Goal: Share content

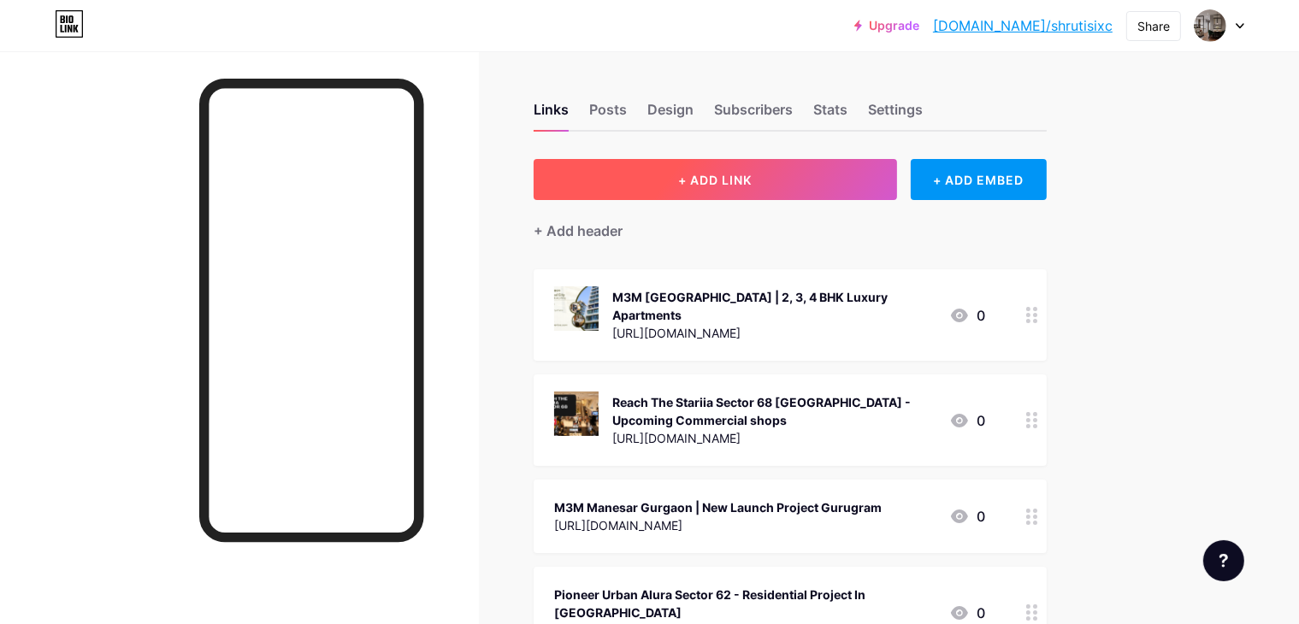
click at [753, 191] on button "+ ADD LINK" at bounding box center [714, 179] width 363 height 41
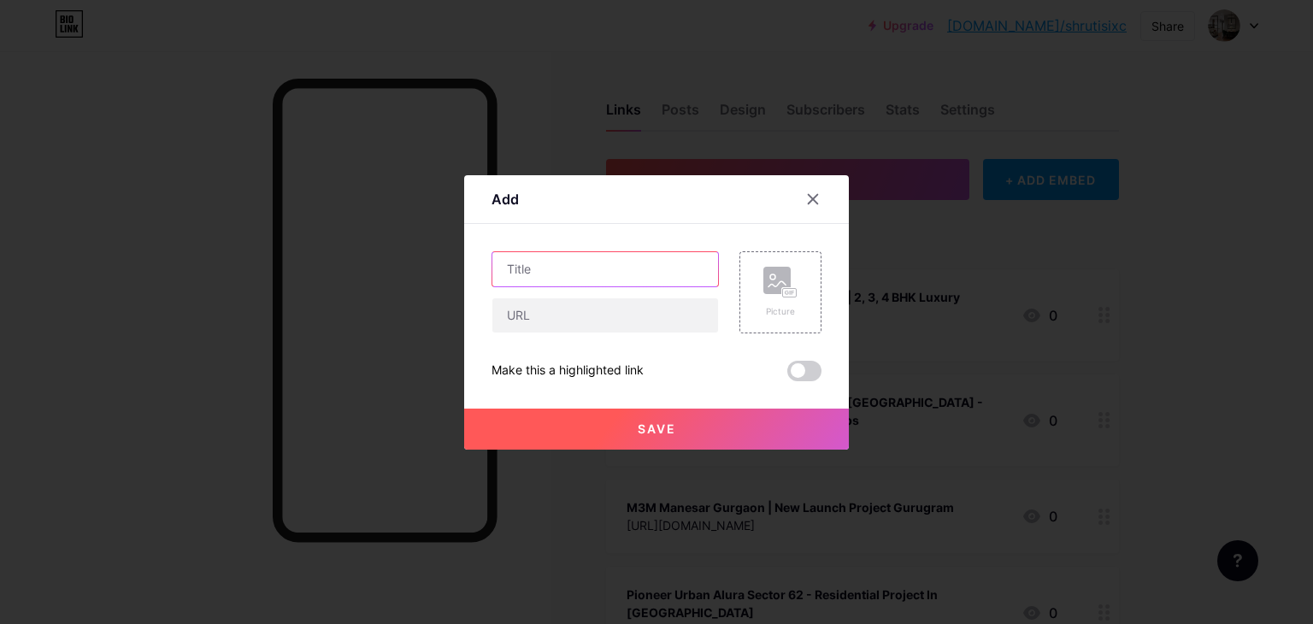
click at [614, 273] on input "text" at bounding box center [605, 269] width 226 height 34
paste input "M3M Sector 88B - Upcoming Project In [GEOGRAPHIC_DATA]"
type input "M3M Sector 88B - Upcoming Project In [GEOGRAPHIC_DATA]"
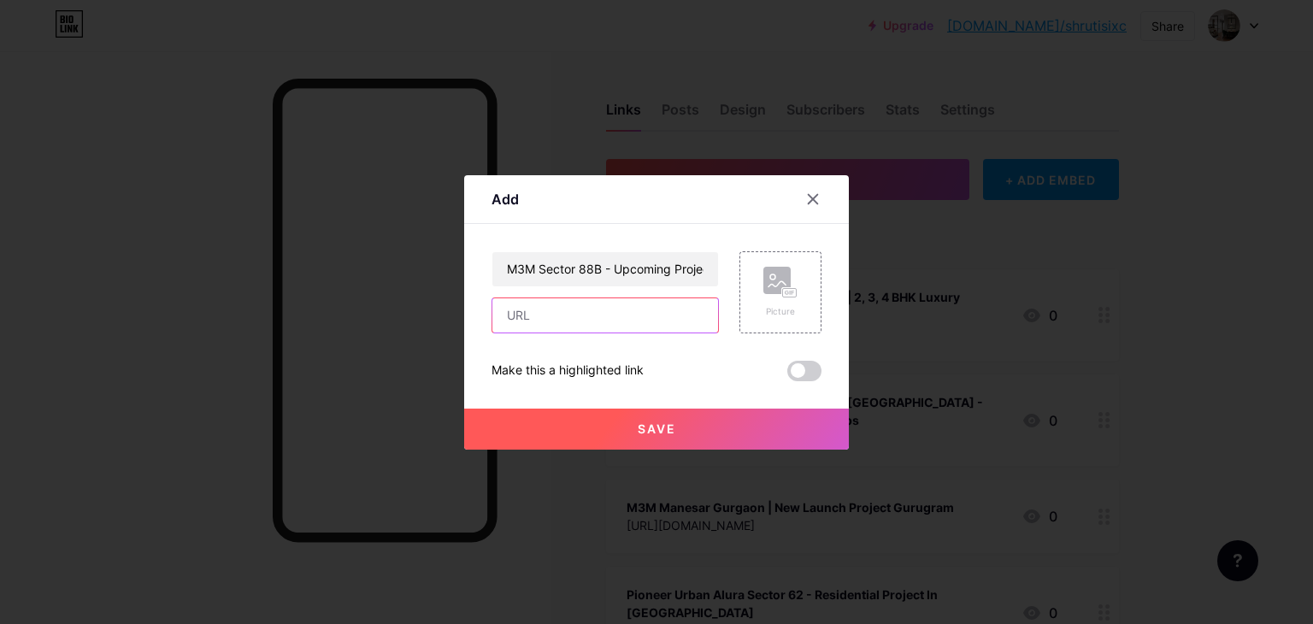
click at [574, 298] on input "text" at bounding box center [605, 315] width 226 height 34
paste input "[URL][DOMAIN_NAME]"
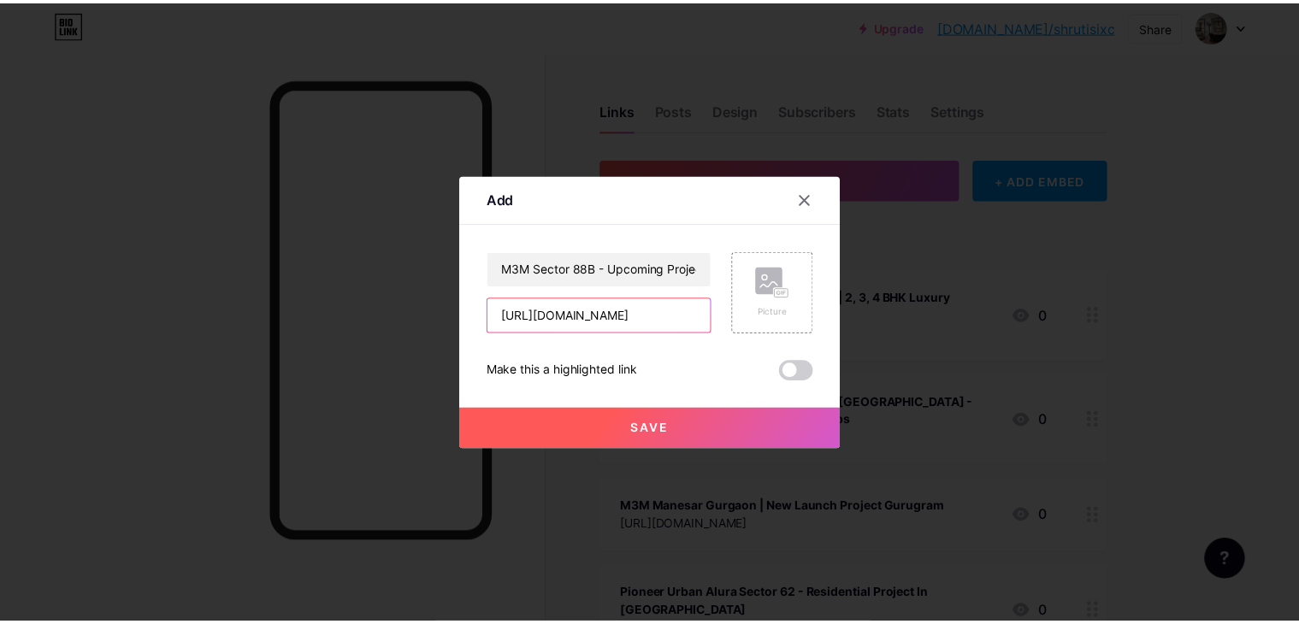
scroll to position [0, 215]
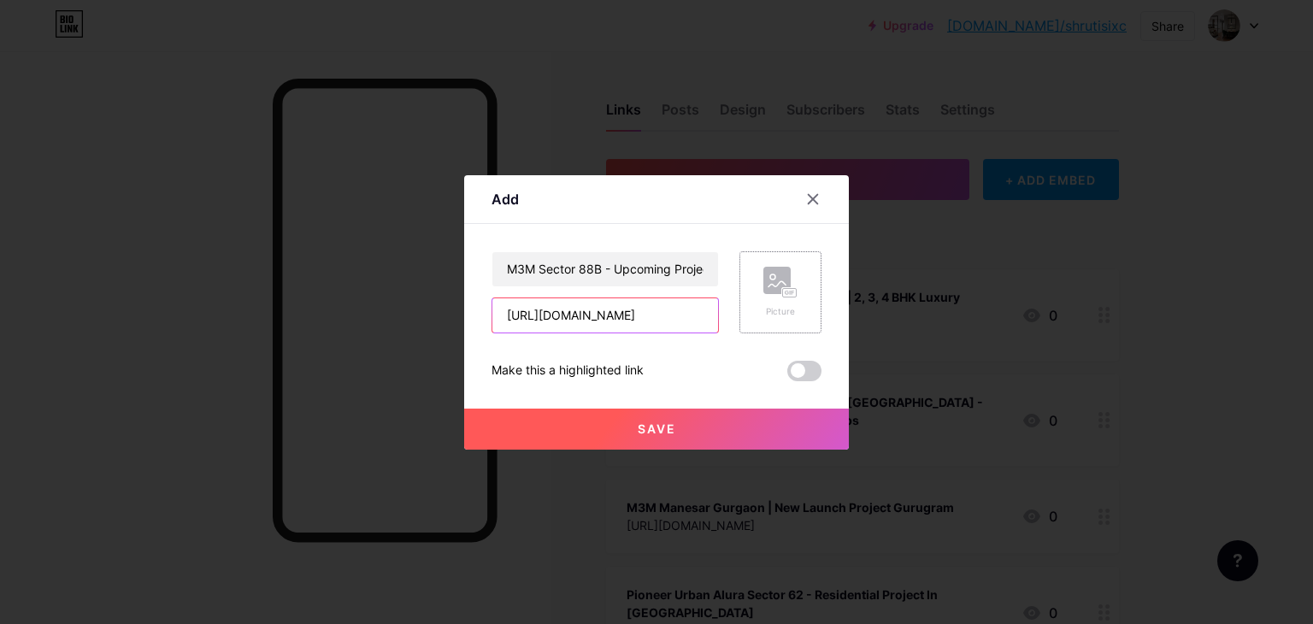
type input "[URL][DOMAIN_NAME]"
click at [777, 289] on rect at bounding box center [776, 280] width 27 height 27
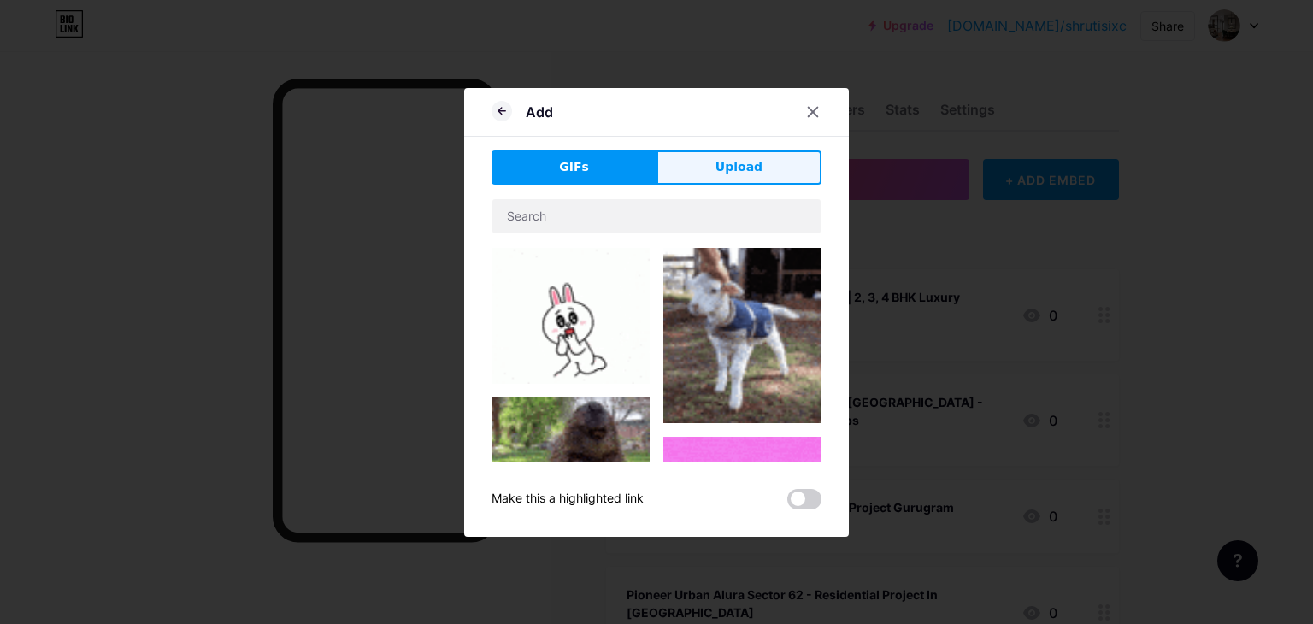
click at [735, 161] on span "Upload" at bounding box center [739, 167] width 47 height 18
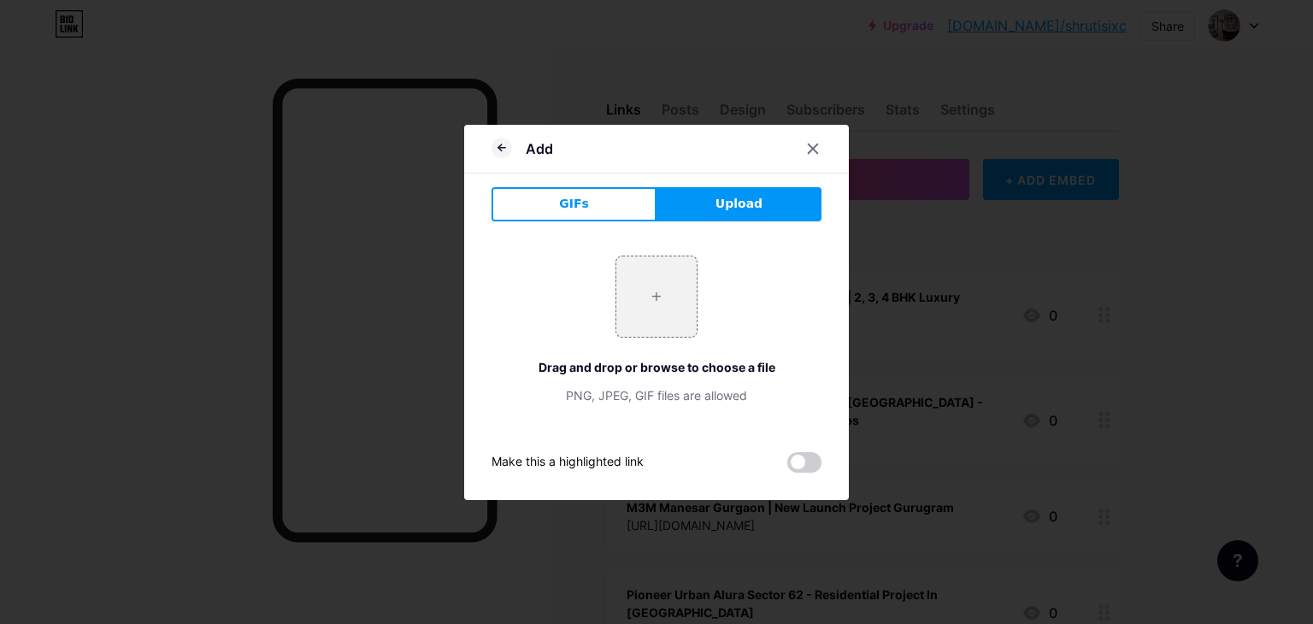
click at [734, 219] on button "Upload" at bounding box center [739, 204] width 165 height 34
click at [672, 276] on input "file" at bounding box center [656, 296] width 80 height 80
type input "C:\fakepath\M3M Sector 88B GURGAON.png"
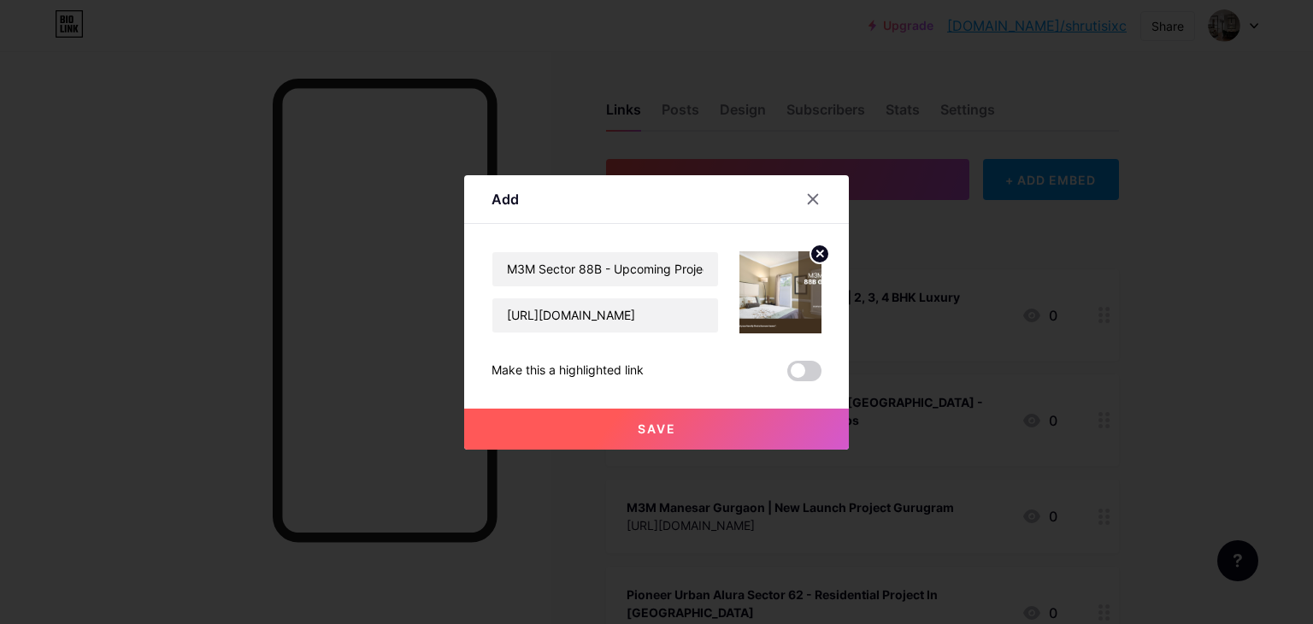
click at [722, 421] on button "Save" at bounding box center [656, 429] width 385 height 41
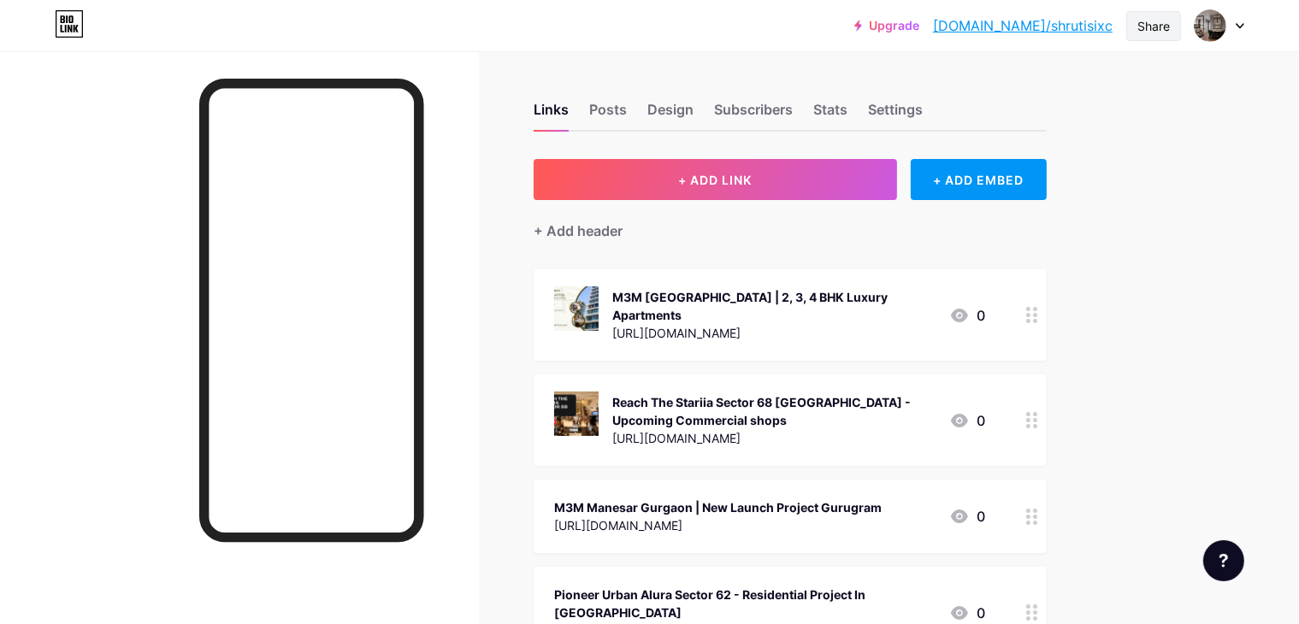
click at [1171, 25] on div "Share" at bounding box center [1153, 26] width 55 height 30
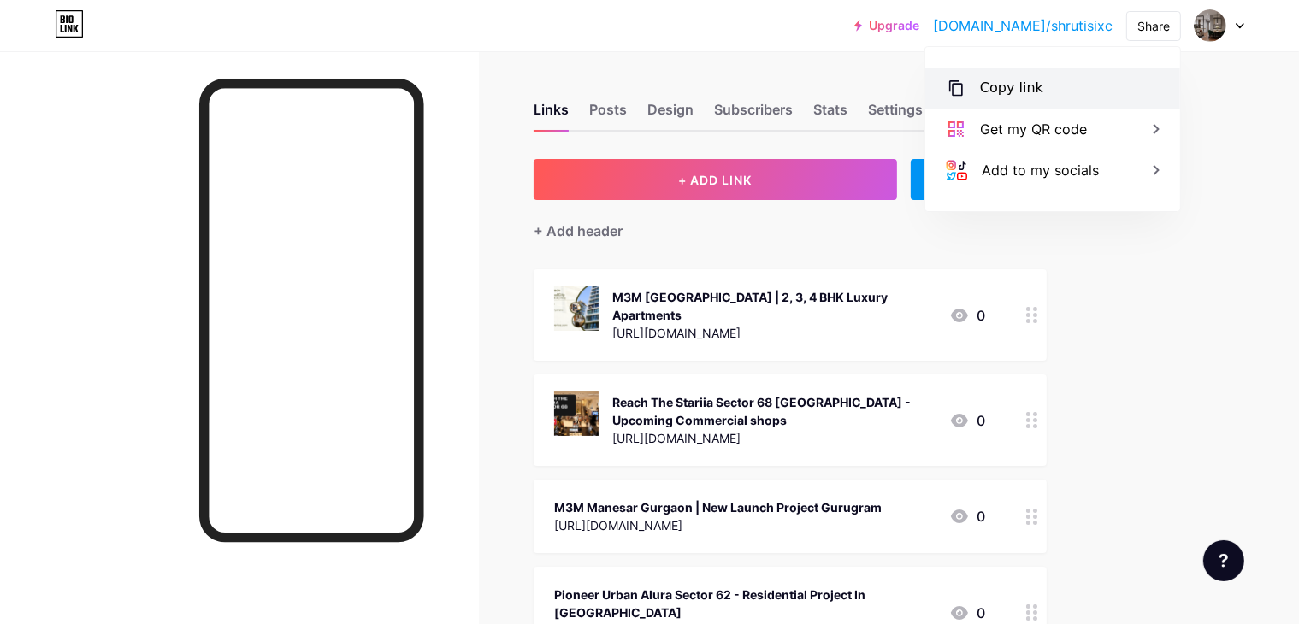
click at [1018, 78] on div "Copy link" at bounding box center [1011, 88] width 63 height 21
